Goal: Task Accomplishment & Management: Manage account settings

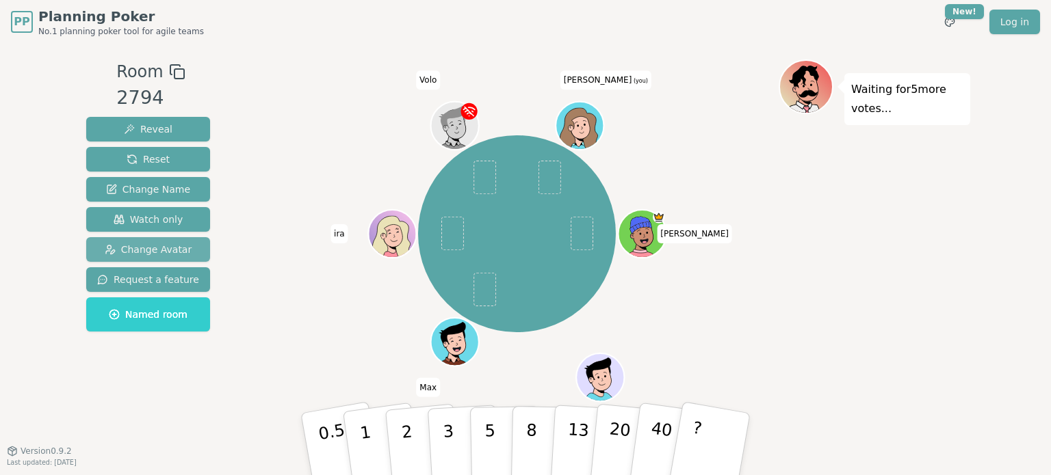
click at [137, 248] on span "Change Avatar" at bounding box center [149, 250] width 88 height 14
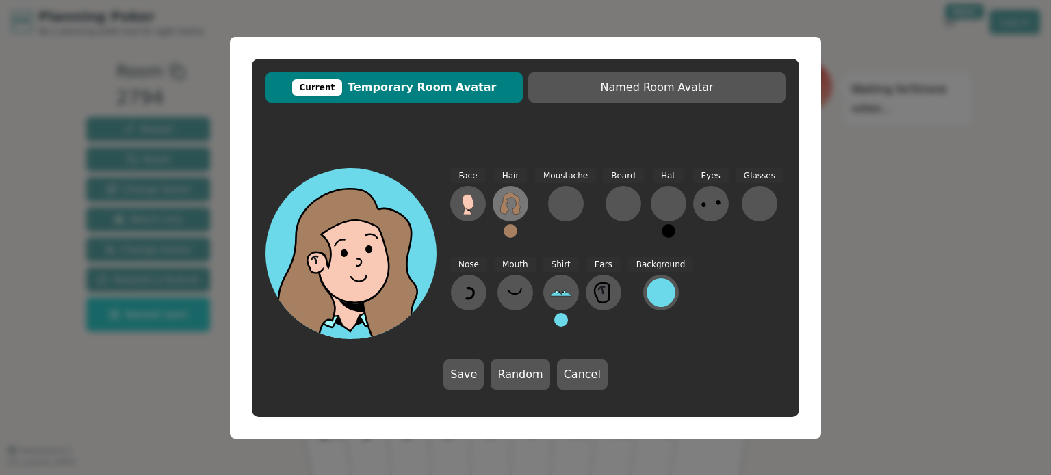
click at [505, 199] on icon at bounding box center [510, 204] width 20 height 22
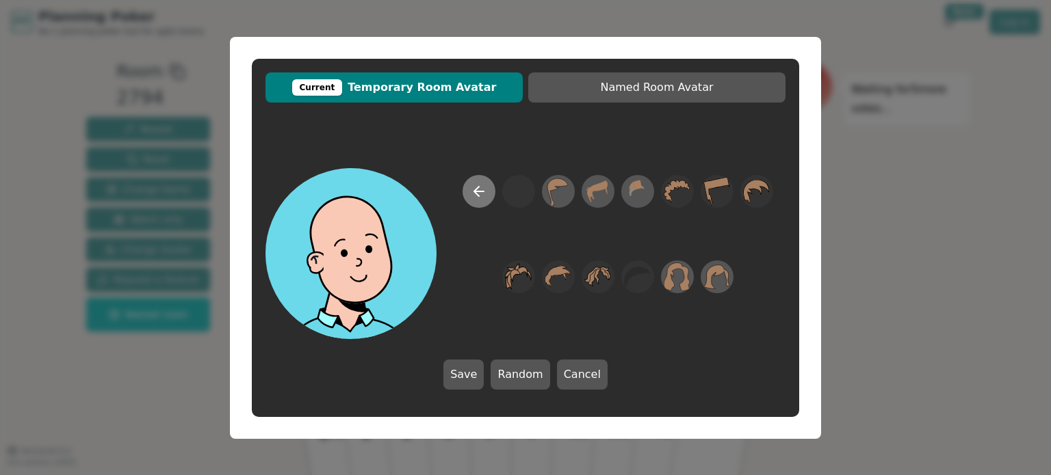
click at [481, 196] on icon at bounding box center [479, 191] width 16 height 16
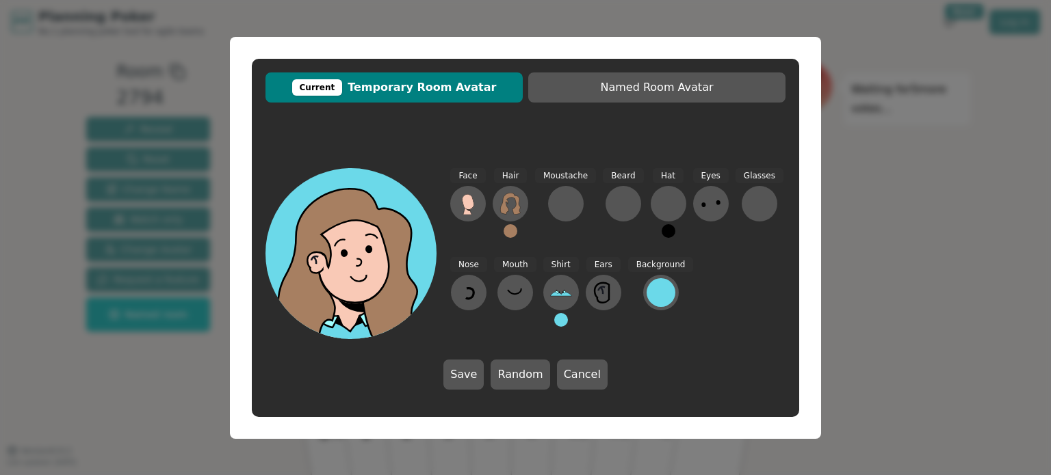
click at [512, 231] on button at bounding box center [511, 231] width 14 height 14
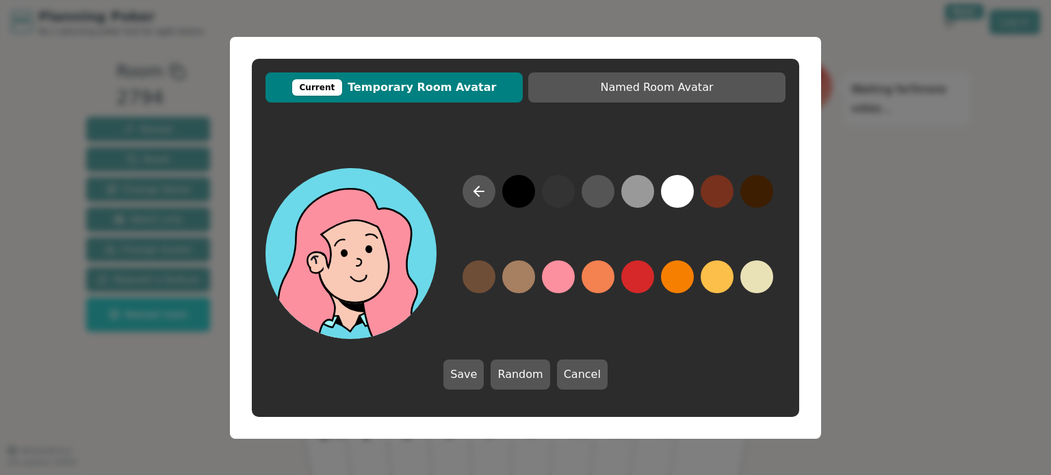
click at [573, 285] on div at bounding box center [617, 257] width 335 height 164
click at [466, 380] on button "Save" at bounding box center [463, 375] width 40 height 30
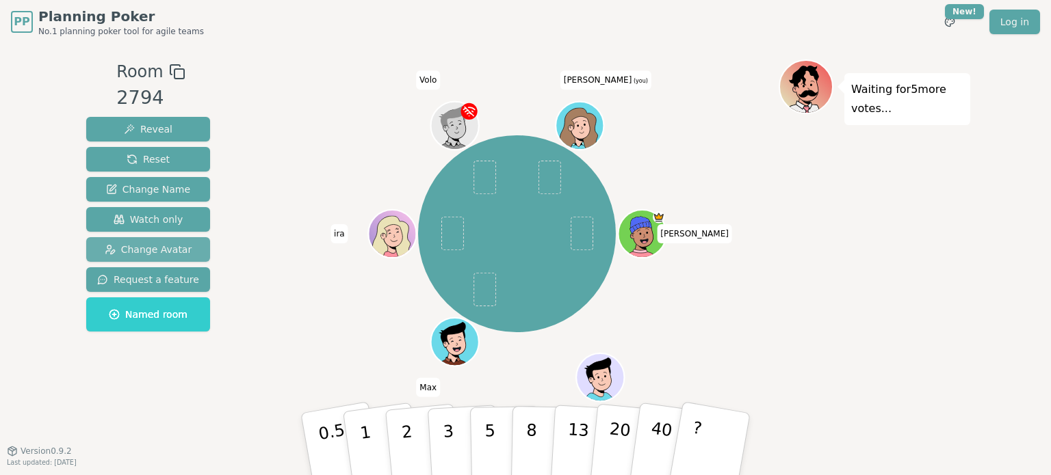
click at [142, 243] on span "Change Avatar" at bounding box center [149, 250] width 88 height 14
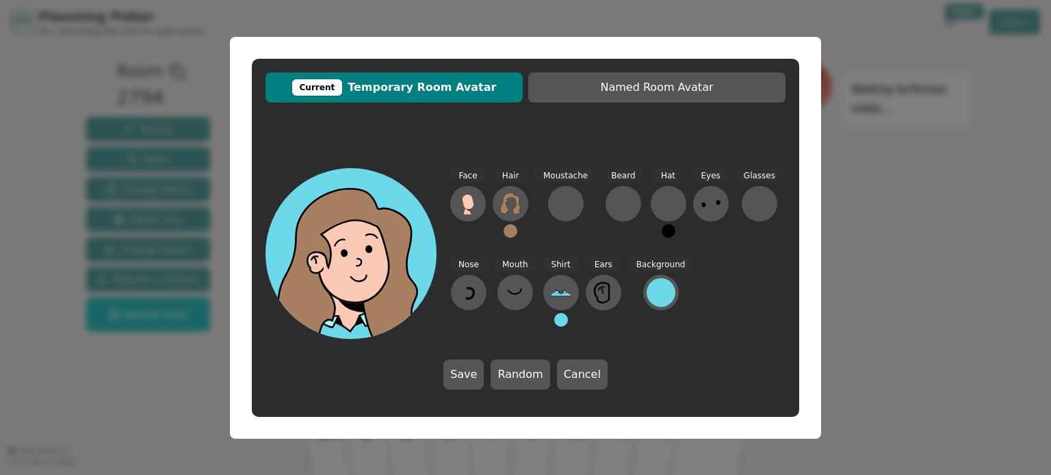
click at [507, 231] on button at bounding box center [511, 231] width 14 height 14
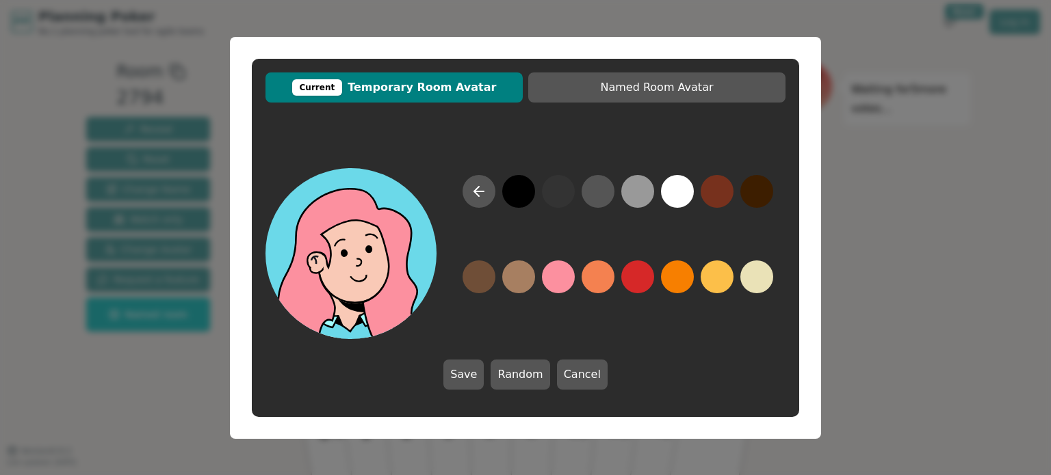
click at [549, 281] on button at bounding box center [558, 277] width 33 height 33
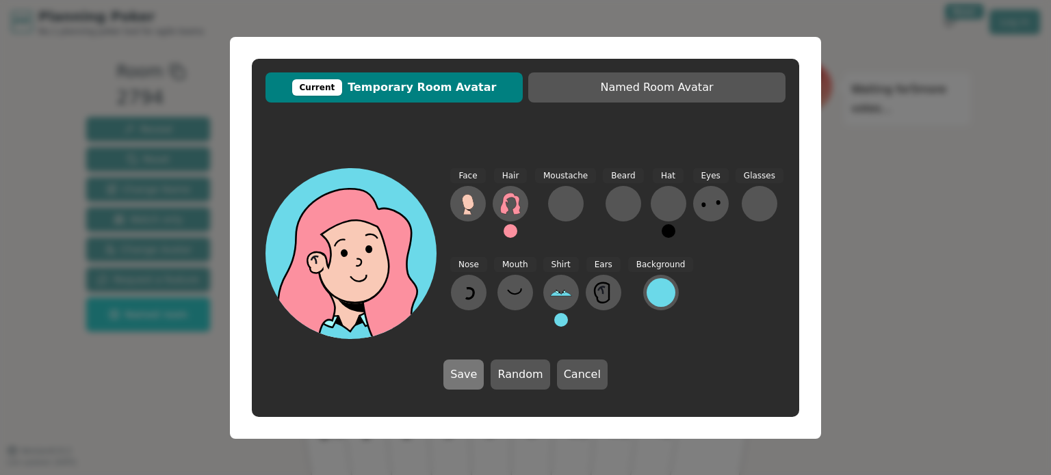
click at [462, 379] on button "Save" at bounding box center [463, 375] width 40 height 30
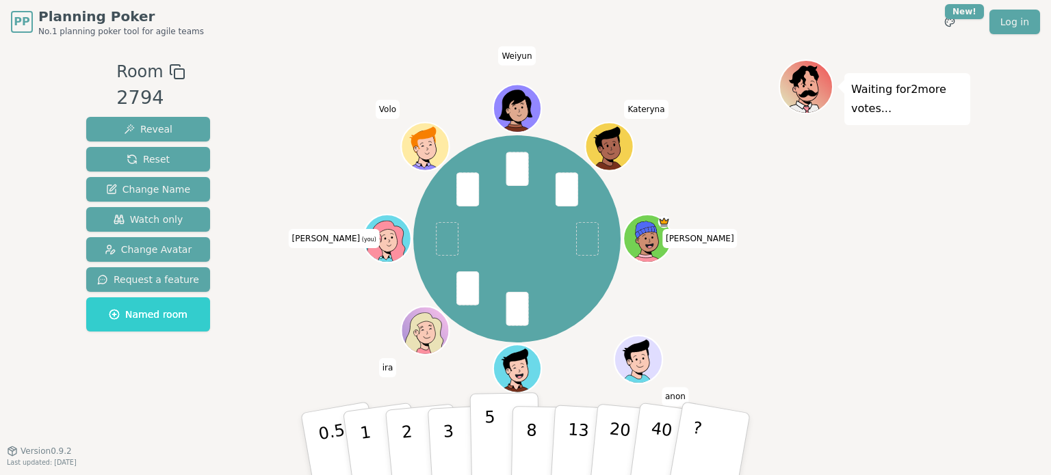
click at [504, 428] on button "5" at bounding box center [505, 445] width 70 height 104
